Goal: Check status: Check status

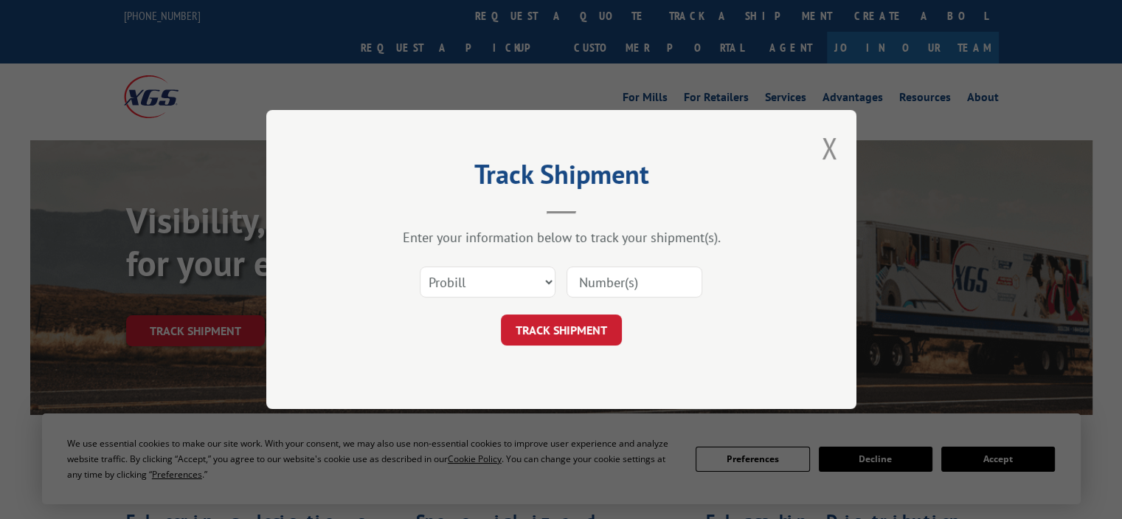
click at [620, 283] on input at bounding box center [635, 281] width 136 height 31
paste input "17687953"
type input "17687953"
click at [593, 321] on button "TRACK SHIPMENT" at bounding box center [561, 329] width 121 height 31
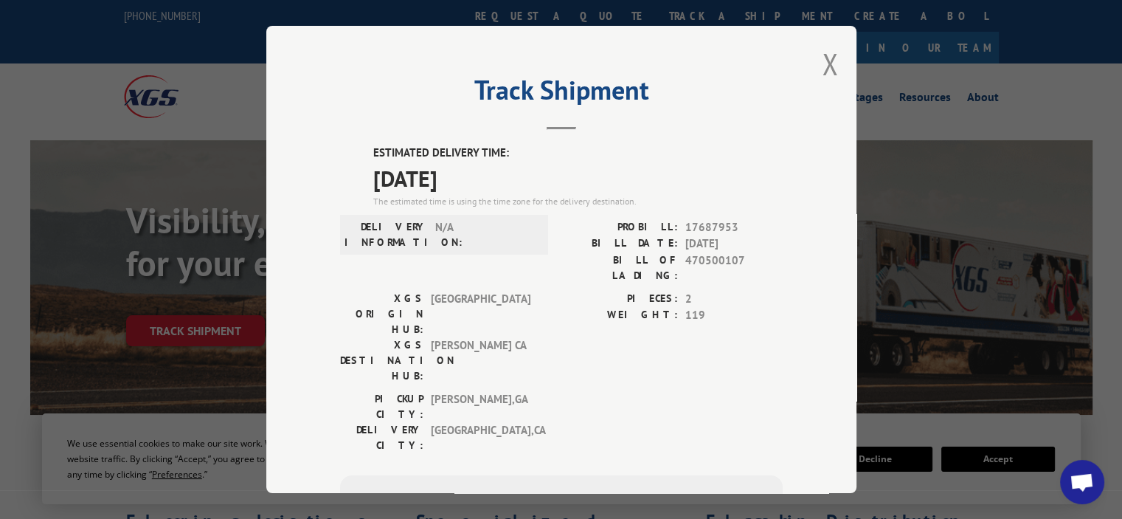
click at [471, 391] on span "[GEOGRAPHIC_DATA] , [GEOGRAPHIC_DATA]" at bounding box center [481, 406] width 100 height 31
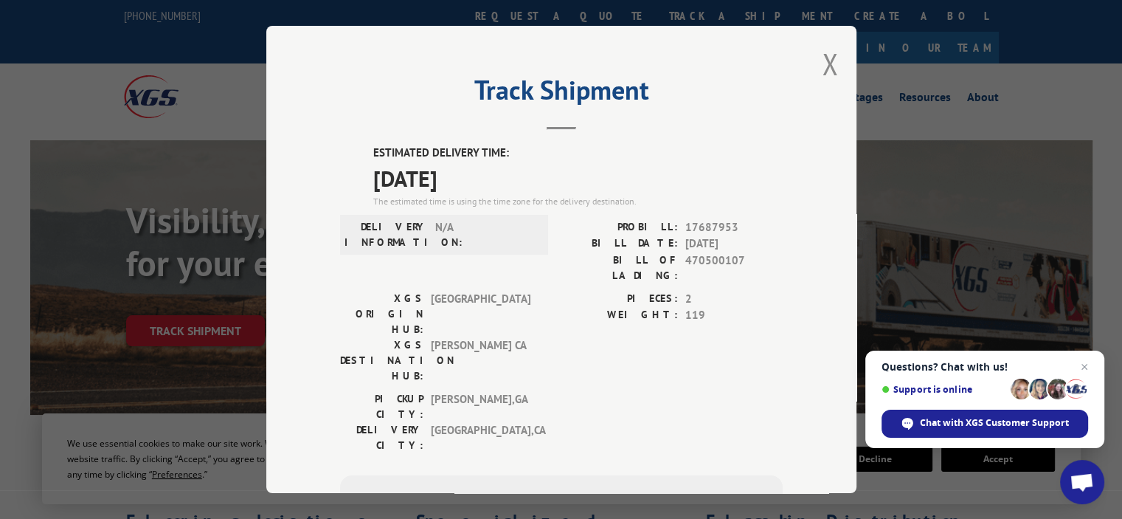
click at [468, 225] on span "N/A" at bounding box center [485, 234] width 100 height 31
click at [834, 55] on div "Track Shipment ESTIMATED DELIVERY TIME: [DATE] The estimated time is using the …" at bounding box center [561, 259] width 590 height 467
click at [824, 63] on button "Close modal" at bounding box center [830, 63] width 16 height 39
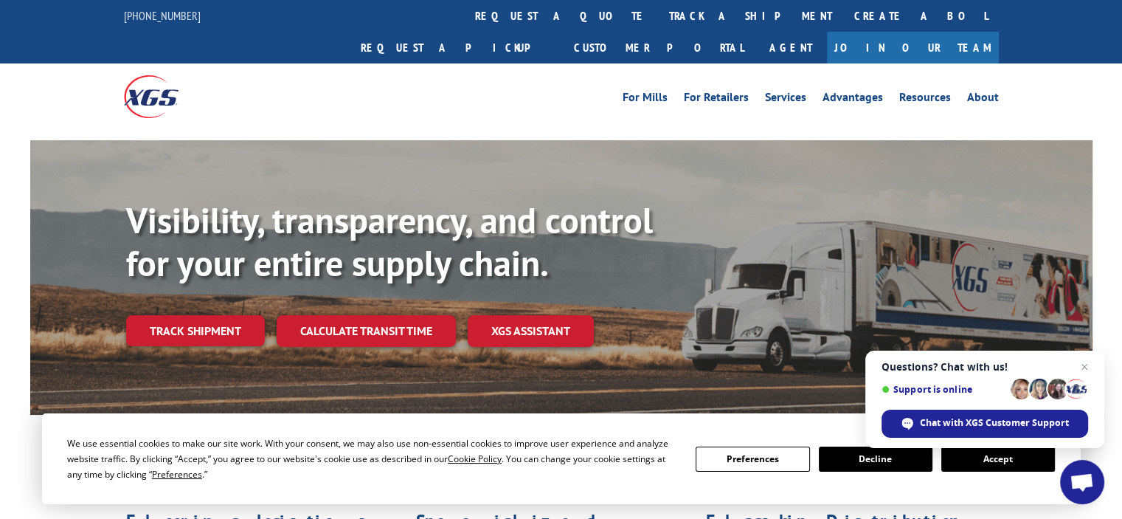
click at [173, 315] on link "Track shipment" at bounding box center [195, 330] width 139 height 31
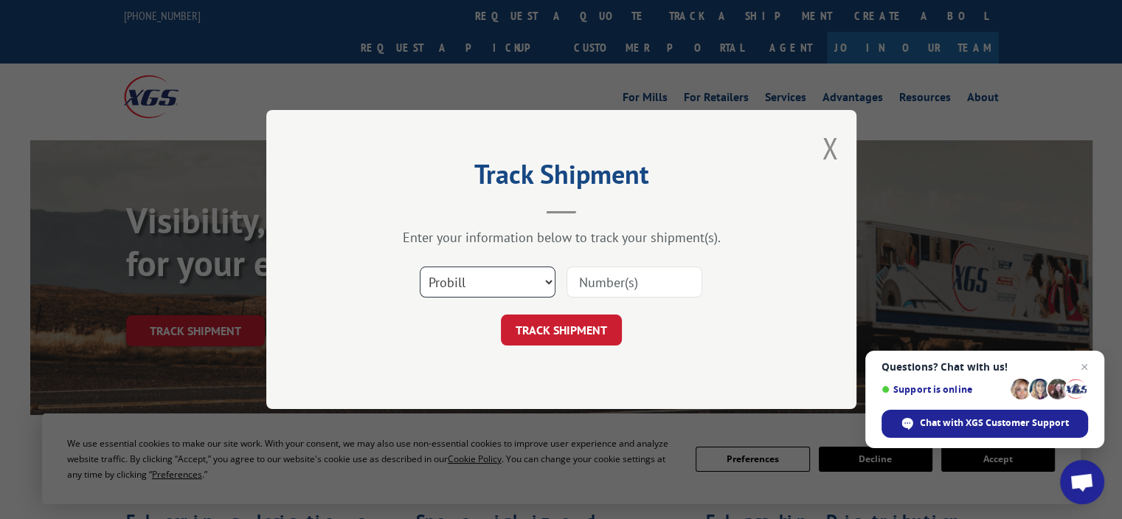
drag, startPoint x: 456, startPoint y: 277, endPoint x: 485, endPoint y: 288, distance: 30.6
click at [456, 277] on select "Select category... Probill BOL PO" at bounding box center [488, 281] width 136 height 31
select select "bol"
click at [420, 266] on select "Select category... Probill BOL PO" at bounding box center [488, 281] width 136 height 31
click at [637, 283] on input at bounding box center [635, 281] width 136 height 31
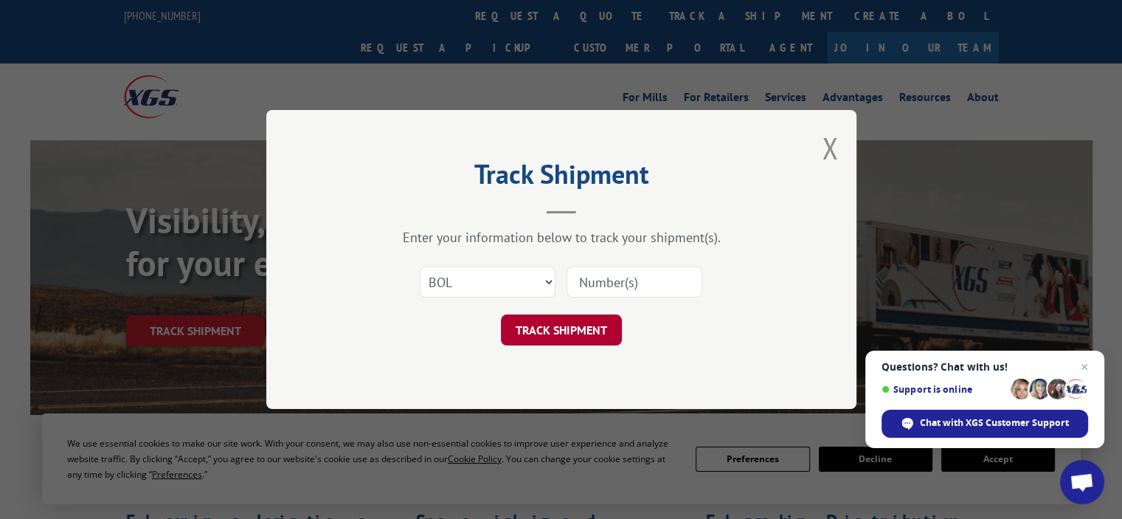
paste input "6882895"
type input "6882895"
click at [551, 334] on button "TRACK SHIPMENT" at bounding box center [561, 329] width 121 height 31
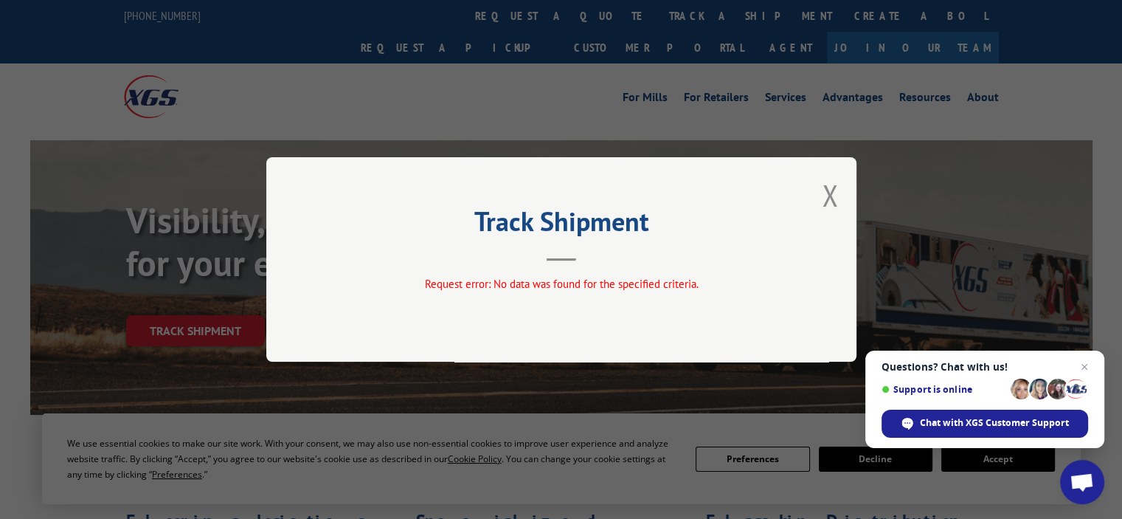
drag, startPoint x: 361, startPoint y: 275, endPoint x: 369, endPoint y: 269, distance: 10.5
click at [361, 274] on div "Track Shipment Request error: No data was found for the specified criteria." at bounding box center [561, 259] width 590 height 204
click at [347, 277] on div "Request error: No data was found for the specified criteria." at bounding box center [561, 284] width 443 height 17
click at [829, 188] on button "Close modal" at bounding box center [830, 195] width 16 height 39
